Goal: Find specific page/section: Find specific page/section

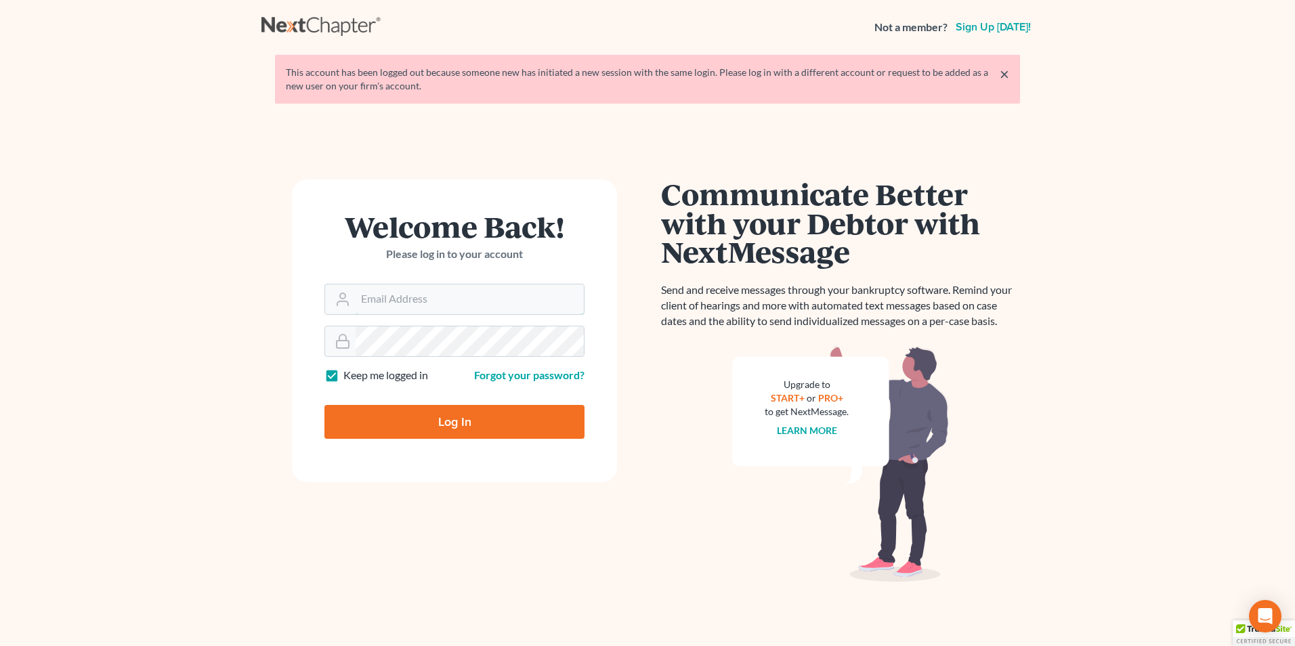
type input "[PERSON_NAME][EMAIL_ADDRESS][DOMAIN_NAME]"
click at [469, 435] on input "Log In" at bounding box center [454, 422] width 260 height 34
type input "Thinking..."
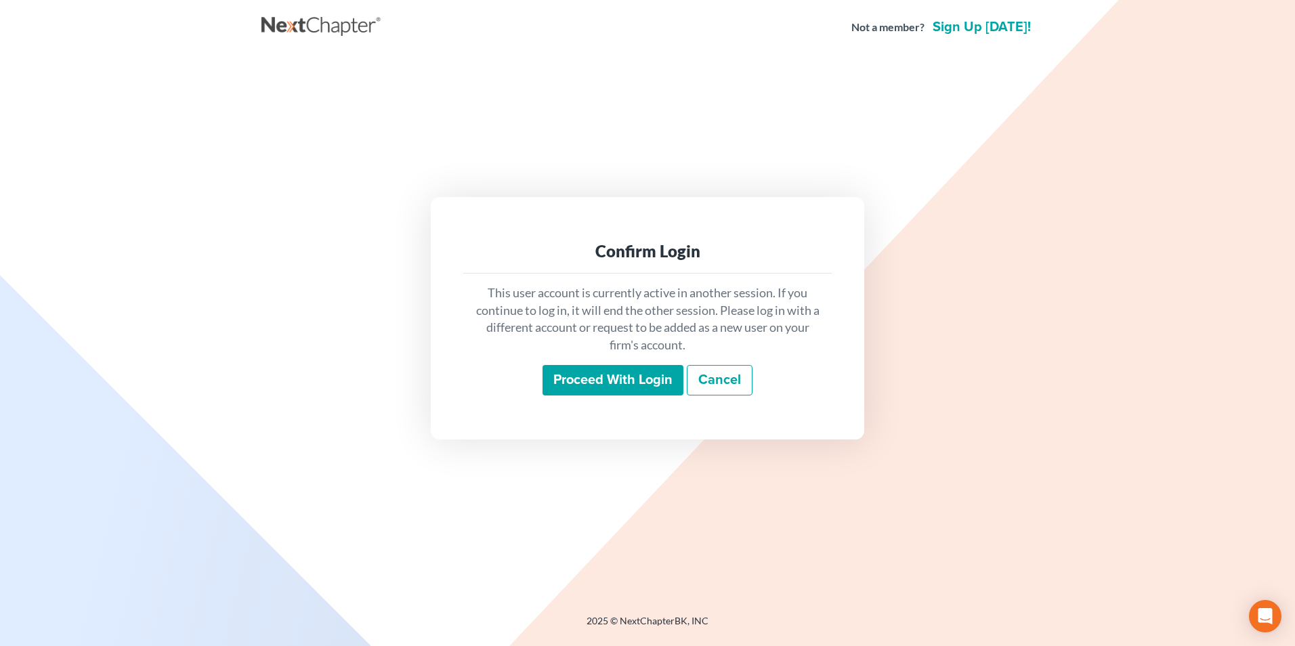
click at [609, 379] on input "Proceed with login" at bounding box center [612, 380] width 141 height 31
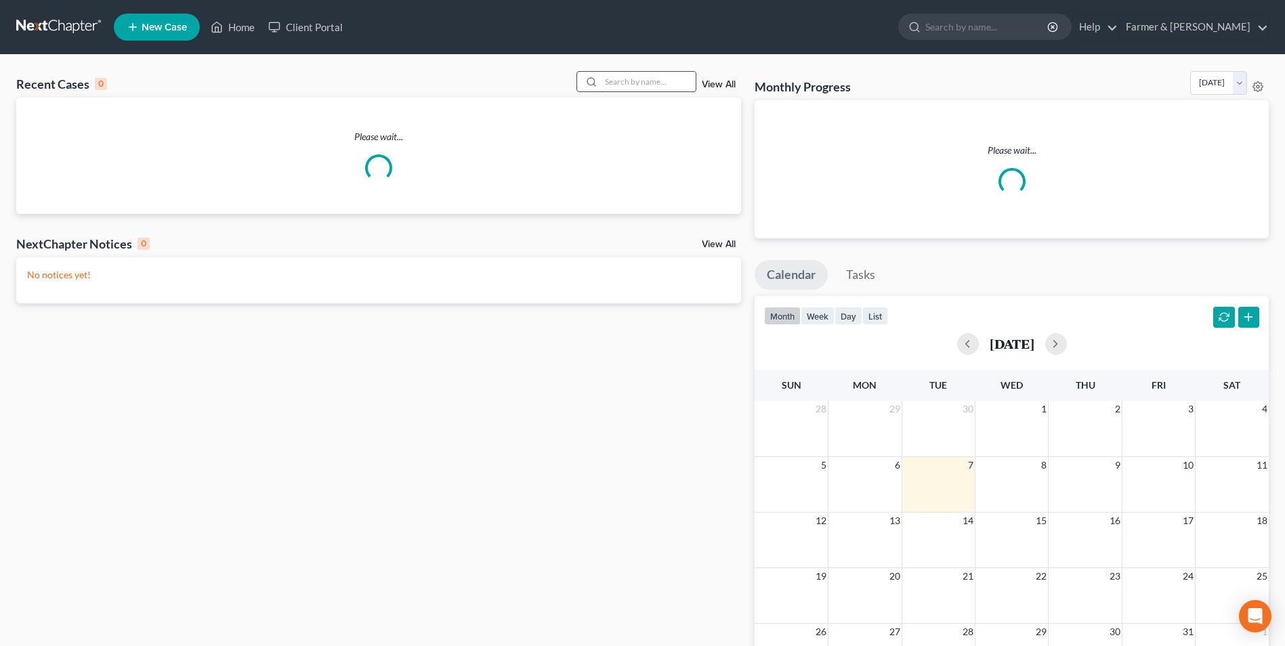
click at [638, 72] on input "search" at bounding box center [648, 82] width 95 height 20
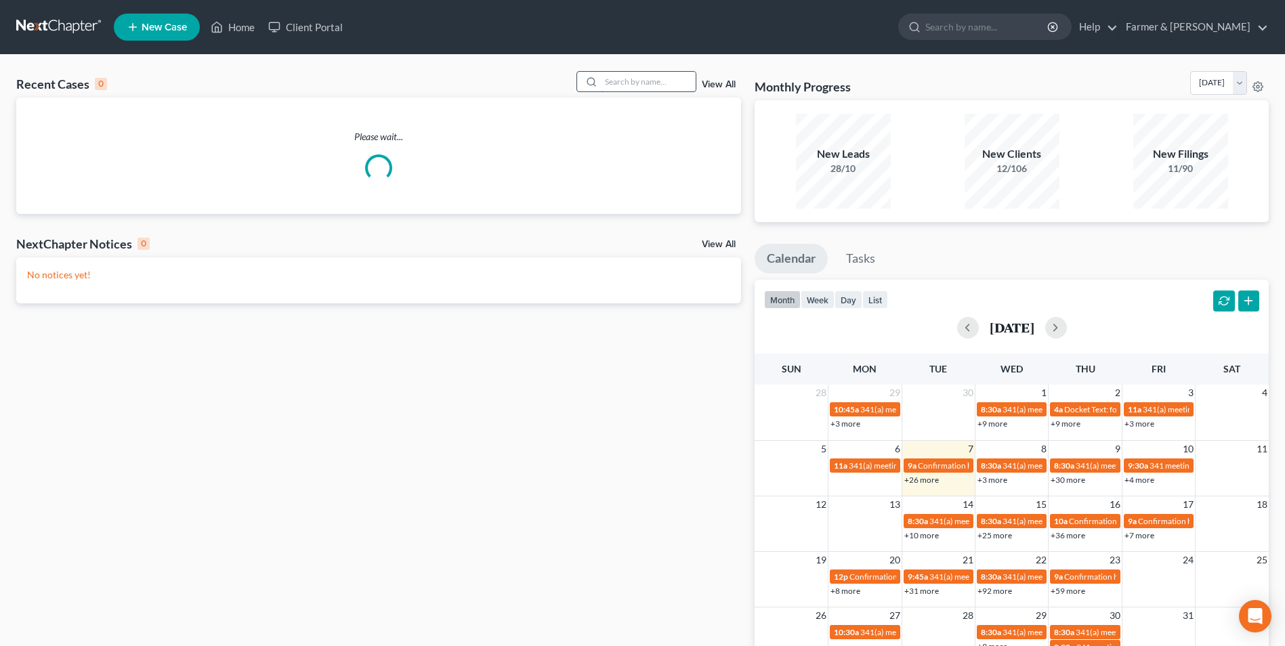
paste input "25-30089"
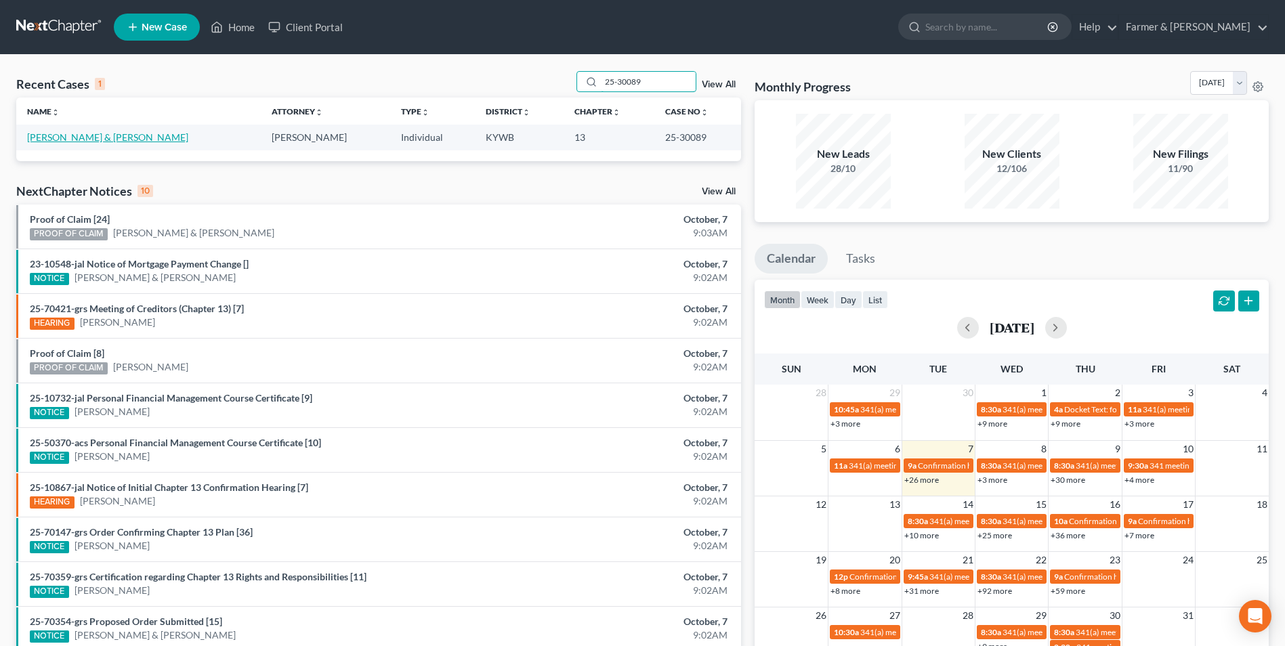
type input "25-30089"
click at [77, 142] on link "Wiser, Mark & Lisa" at bounding box center [107, 137] width 161 height 12
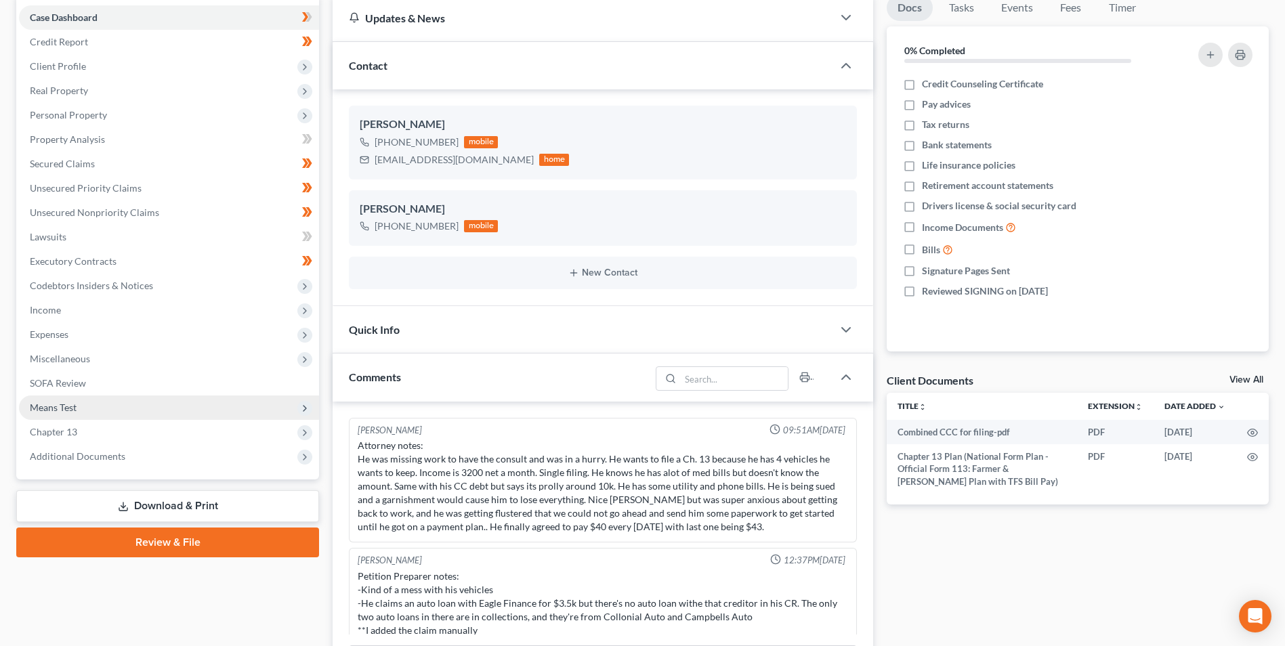
scroll to position [237, 0]
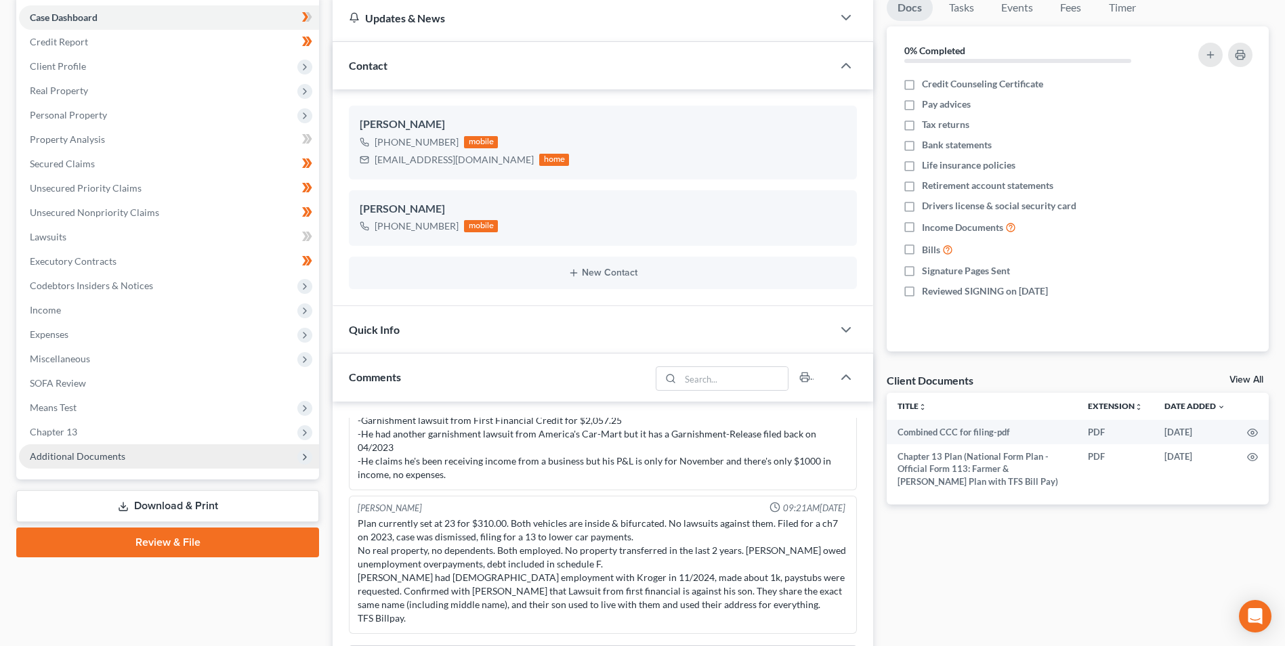
click at [131, 450] on span "Additional Documents" at bounding box center [169, 456] width 300 height 24
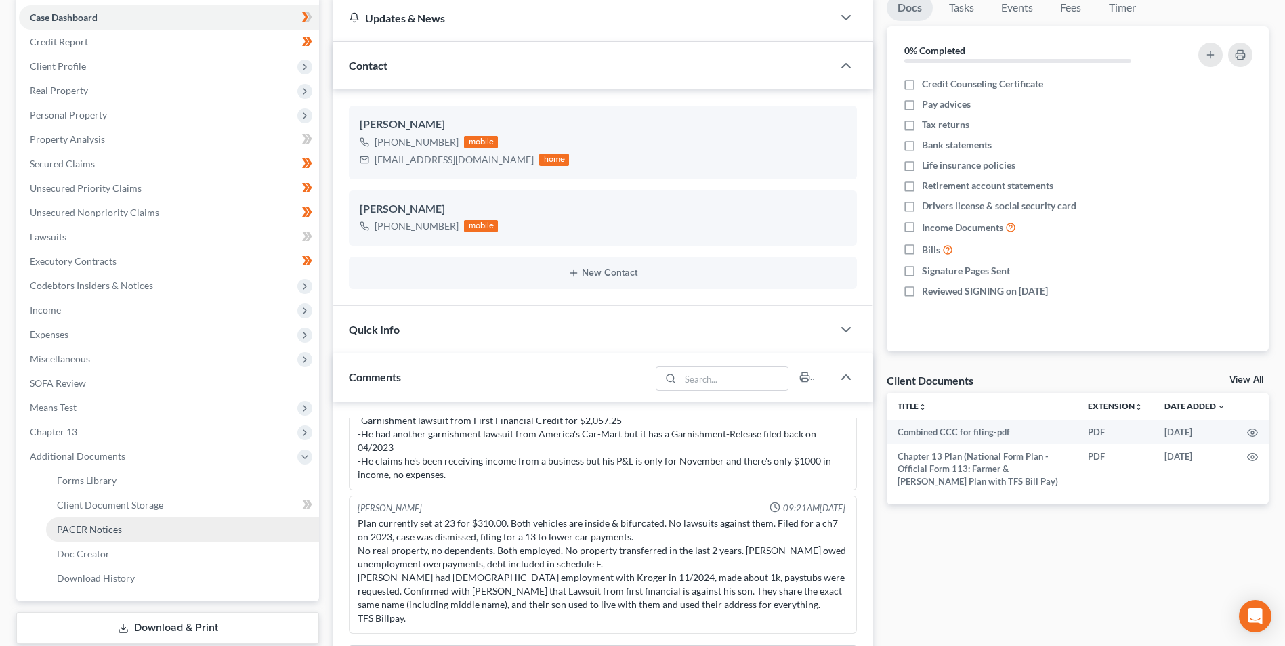
click at [155, 526] on link "PACER Notices" at bounding box center [182, 529] width 273 height 24
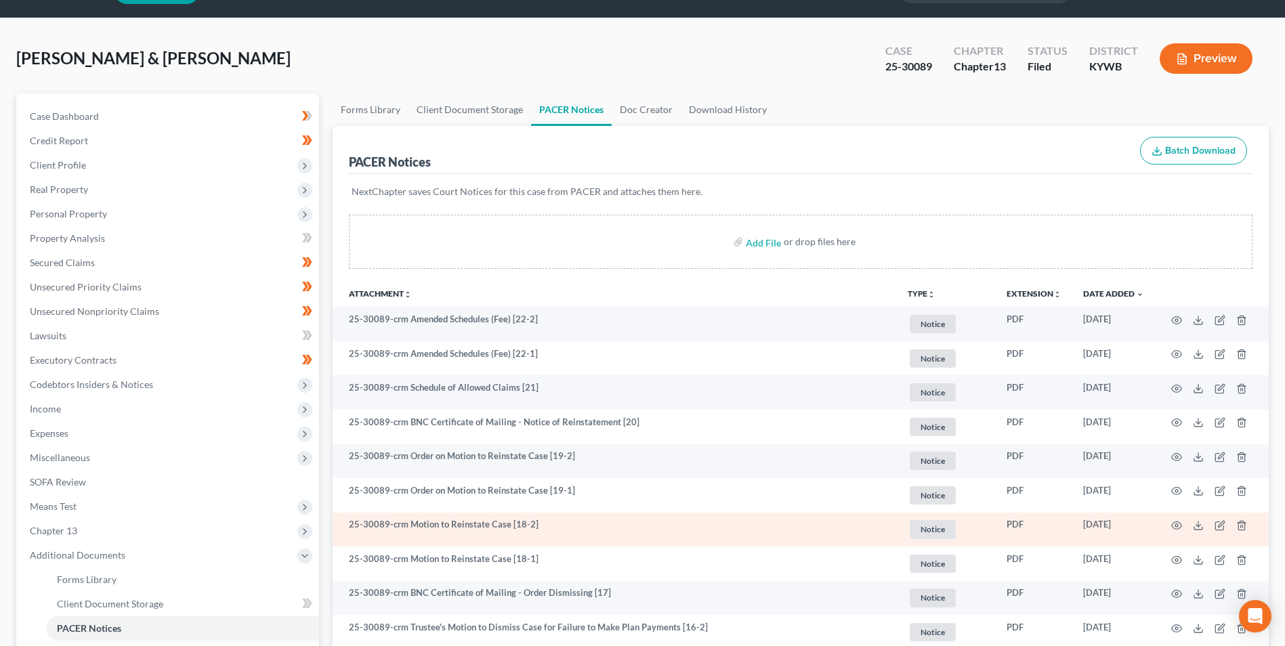
scroll to position [68, 0]
